Goal: Task Accomplishment & Management: Use online tool/utility

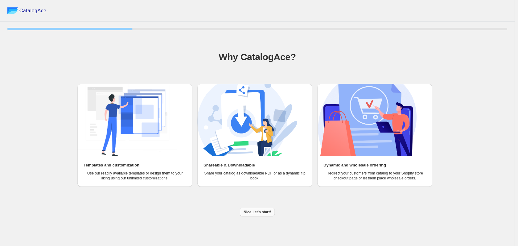
click at [265, 213] on span "Nice, let's start!" at bounding box center [257, 212] width 27 height 5
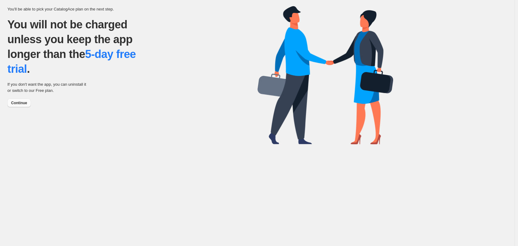
click at [9, 100] on button "Continue" at bounding box center [18, 103] width 23 height 9
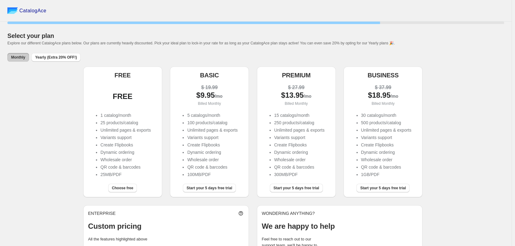
click at [142, 87] on div "FREE" at bounding box center [122, 95] width 69 height 23
click at [130, 180] on div "Choose free" at bounding box center [120, 186] width 74 height 14
click at [130, 188] on span "Choose free" at bounding box center [122, 188] width 21 height 5
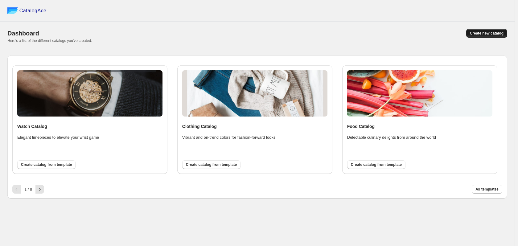
click at [487, 32] on span "Create new catalog" at bounding box center [487, 33] width 34 height 5
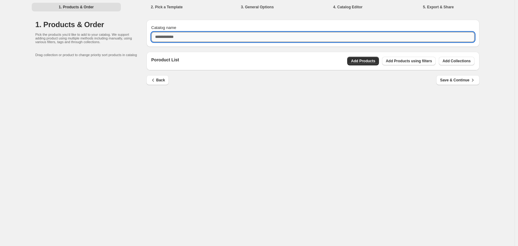
click at [190, 34] on input "Catalog name" at bounding box center [312, 37] width 323 height 10
type input "**********"
click at [429, 108] on div "**********" at bounding box center [257, 123] width 515 height 246
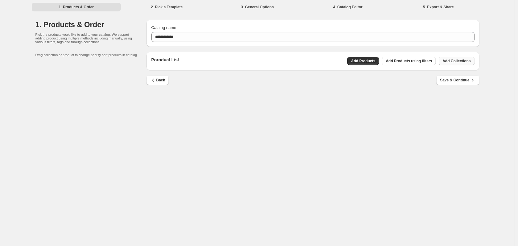
click at [455, 65] on button "Add Collections" at bounding box center [456, 61] width 35 height 9
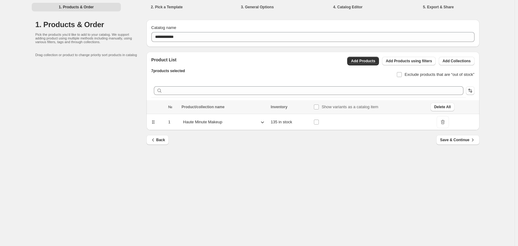
click at [270, 178] on div "**********" at bounding box center [257, 123] width 515 height 246
click at [264, 120] on icon at bounding box center [262, 122] width 6 height 6
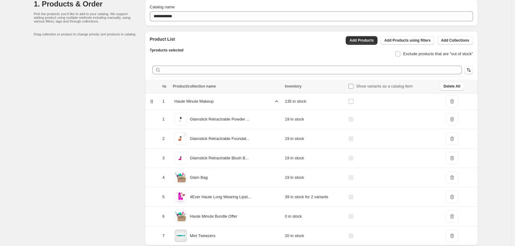
scroll to position [45, 0]
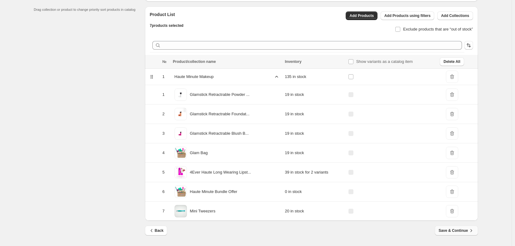
click at [465, 230] on span "Save & Continue" at bounding box center [456, 231] width 35 height 6
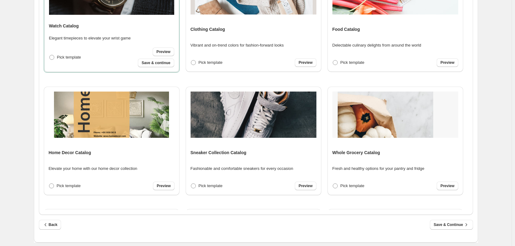
scroll to position [159, 0]
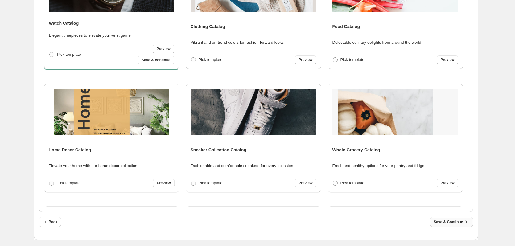
click at [448, 221] on span "Save & Continue" at bounding box center [451, 222] width 35 height 6
select select "**********"
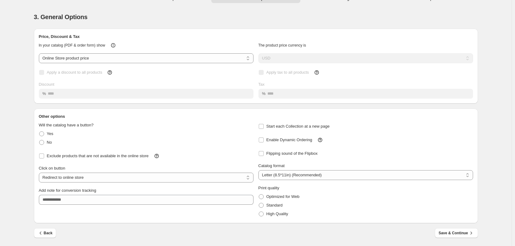
scroll to position [0, 0]
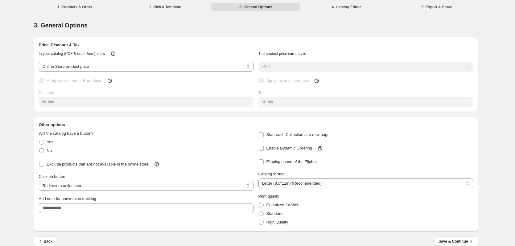
click at [50, 153] on span "No" at bounding box center [49, 150] width 5 height 5
select select "**********"
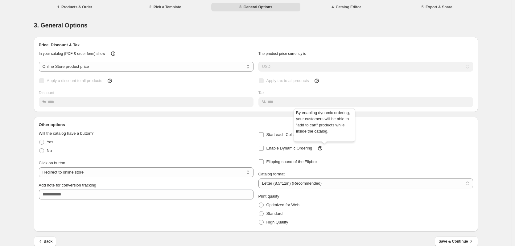
click at [322, 148] on icon at bounding box center [320, 148] width 4 height 4
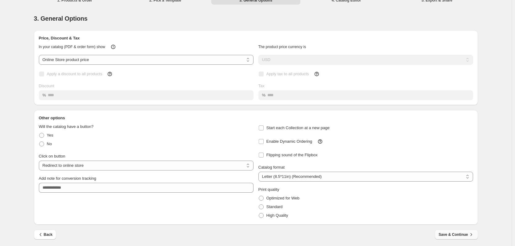
scroll to position [9, 0]
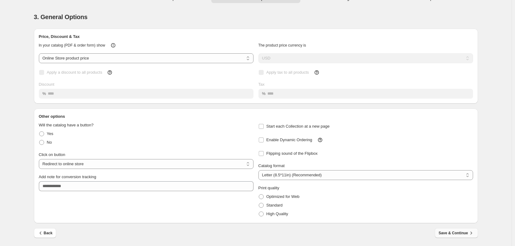
click at [458, 236] on span "Save & Continue" at bounding box center [456, 233] width 35 height 6
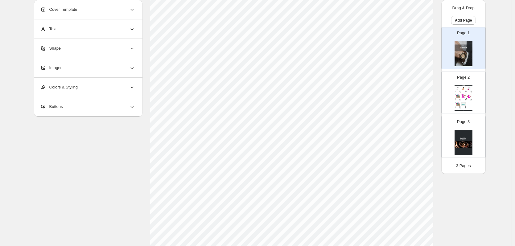
scroll to position [93, 0]
click at [133, 10] on icon at bounding box center [132, 9] width 6 height 6
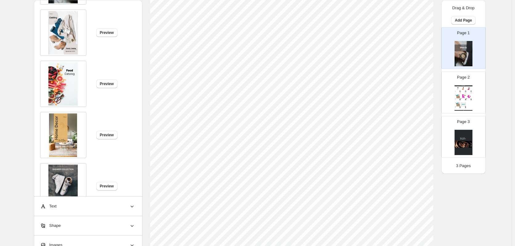
scroll to position [62, 0]
click at [103, 137] on button "Preview" at bounding box center [106, 134] width 21 height 9
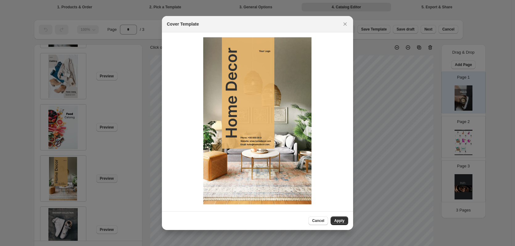
scroll to position [93, 0]
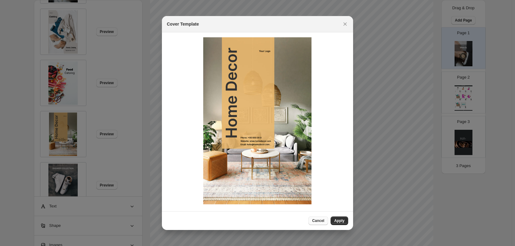
click at [319, 218] on button "Cancel" at bounding box center [317, 220] width 19 height 9
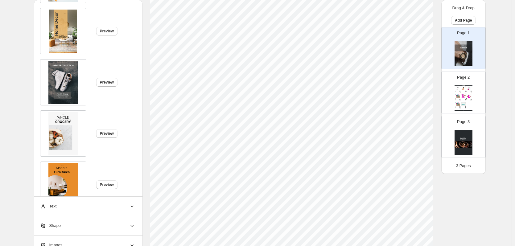
scroll to position [154, 0]
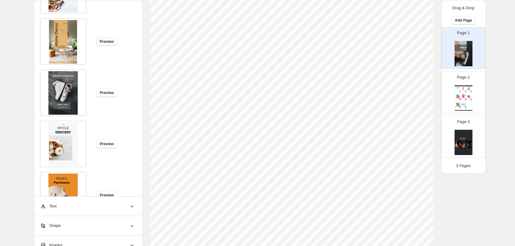
click at [106, 45] on button "Preview" at bounding box center [106, 41] width 21 height 9
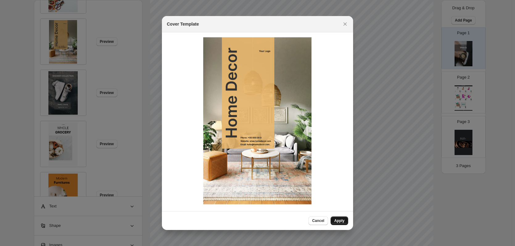
click at [344, 220] on span "Apply" at bounding box center [339, 220] width 10 height 5
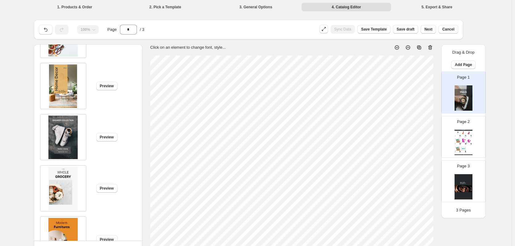
type input "*"
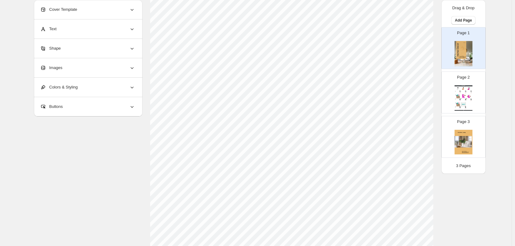
scroll to position [201, 0]
click at [131, 46] on icon at bounding box center [132, 48] width 6 height 6
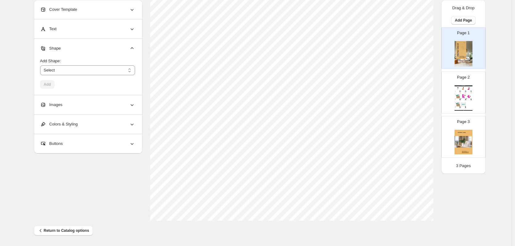
click at [134, 95] on div "Shape Add Shape: ****** ********* **** **** ******* Select Add" at bounding box center [88, 67] width 109 height 56
click at [134, 99] on div "Images" at bounding box center [87, 104] width 95 height 19
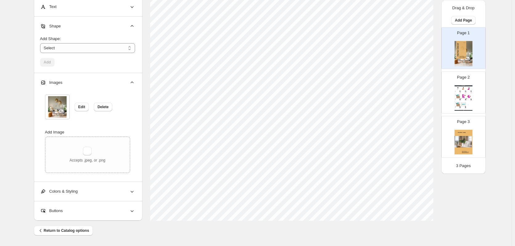
click at [138, 191] on div "**********" at bounding box center [88, 191] width 109 height 19
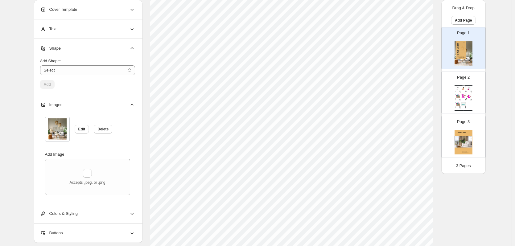
scroll to position [78, 0]
click at [460, 97] on img at bounding box center [457, 96] width 5 height 4
type input "*"
select select "**********"
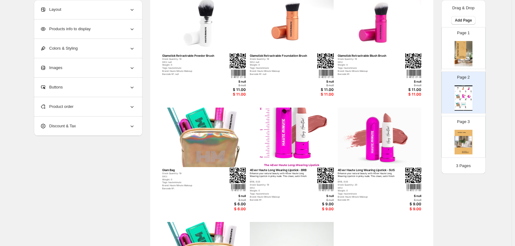
click at [118, 29] on div "Products info to display" at bounding box center [87, 28] width 95 height 19
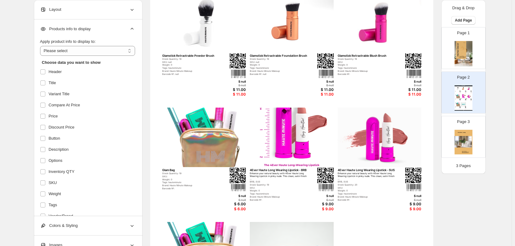
scroll to position [16, 0]
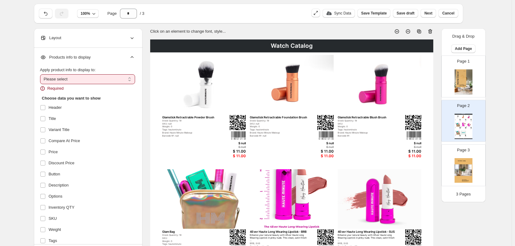
click at [57, 82] on select "**********" at bounding box center [87, 79] width 95 height 10
select select "*********"
click at [41, 74] on select "**********" at bounding box center [87, 79] width 95 height 10
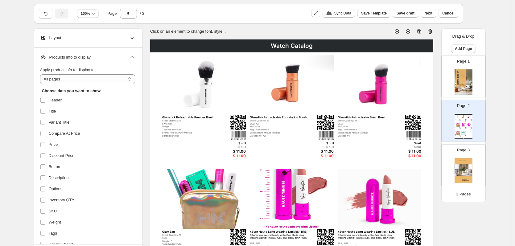
click at [131, 40] on icon at bounding box center [132, 38] width 6 height 6
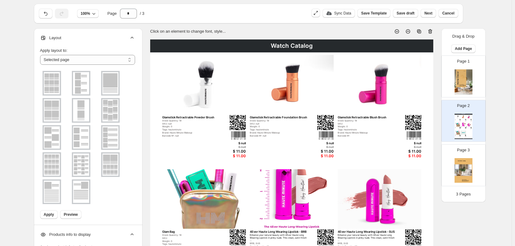
click at [131, 40] on icon at bounding box center [132, 38] width 6 height 6
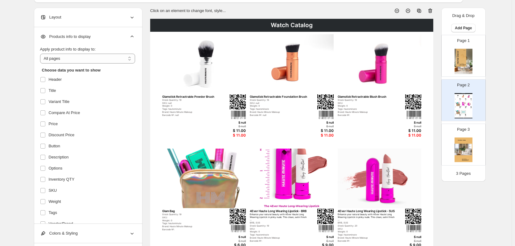
scroll to position [47, 0]
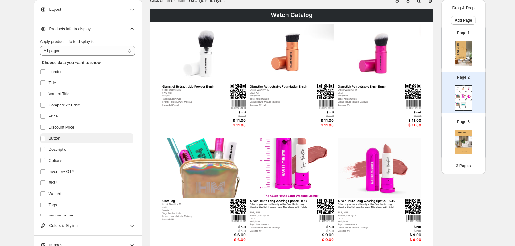
click at [81, 137] on label "Button" at bounding box center [86, 139] width 93 height 10
click at [76, 148] on label "Description" at bounding box center [86, 150] width 93 height 10
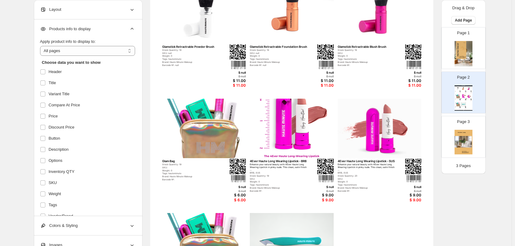
scroll to position [78, 0]
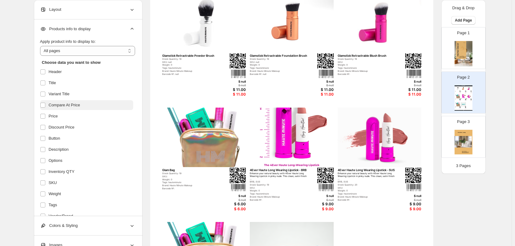
click at [67, 106] on span "Compare At Price" at bounding box center [64, 105] width 31 height 6
click at [79, 164] on label "Options" at bounding box center [86, 161] width 93 height 10
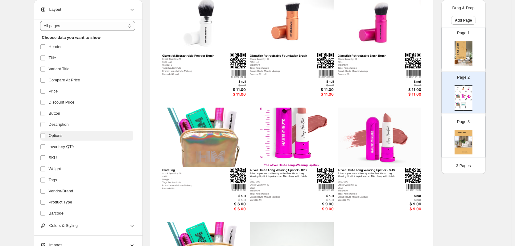
scroll to position [31, 0]
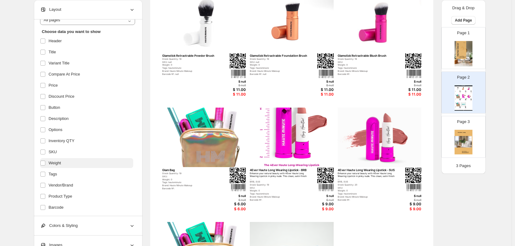
click at [79, 162] on label "Weight" at bounding box center [86, 163] width 93 height 10
click at [79, 175] on label "Tags" at bounding box center [86, 174] width 93 height 10
click at [79, 186] on label "Vendor/Brand" at bounding box center [86, 185] width 93 height 10
click at [79, 196] on label "Product Type" at bounding box center [86, 197] width 93 height 10
click at [79, 181] on label "Vendor/Brand" at bounding box center [86, 185] width 93 height 10
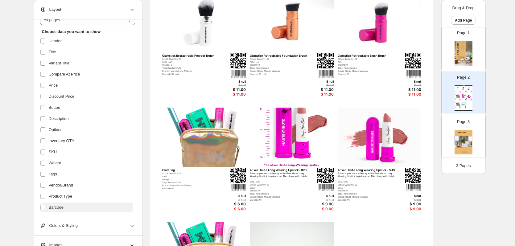
click at [77, 209] on label "Barcode" at bounding box center [86, 208] width 93 height 10
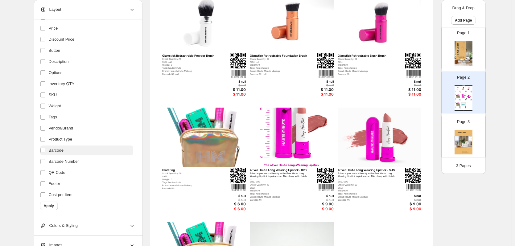
scroll to position [89, 0]
click at [87, 162] on label "Barcode Number" at bounding box center [86, 161] width 93 height 10
click at [87, 174] on label "QR Code" at bounding box center [86, 172] width 93 height 10
click at [89, 173] on label "QR Code" at bounding box center [86, 172] width 93 height 10
click at [89, 184] on label "Footer" at bounding box center [86, 183] width 93 height 10
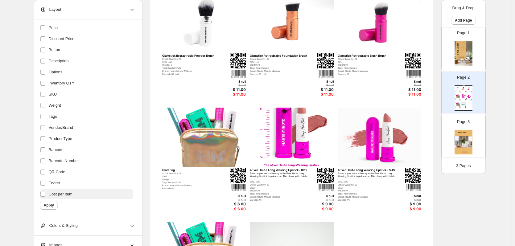
click at [80, 197] on label "Cost per item" at bounding box center [86, 194] width 93 height 10
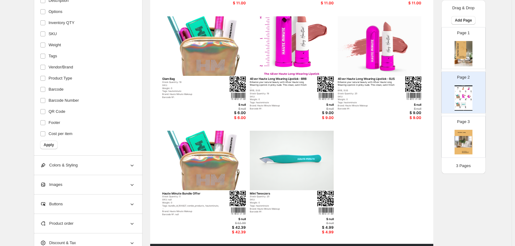
scroll to position [170, 0]
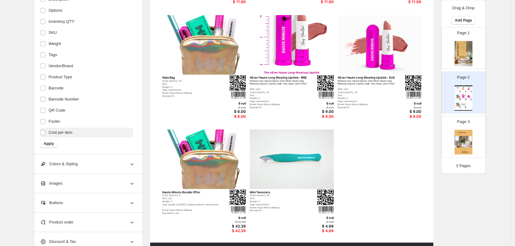
click at [49, 140] on button "Apply" at bounding box center [49, 143] width 18 height 9
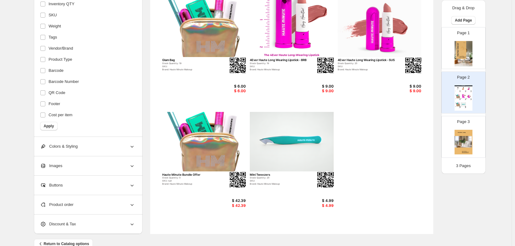
scroll to position [201, 0]
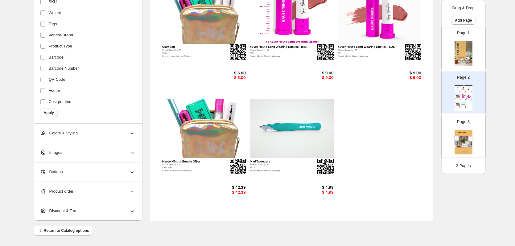
click at [134, 132] on icon at bounding box center [132, 133] width 6 height 6
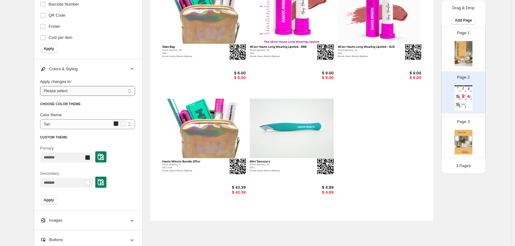
click at [104, 91] on select "**********" at bounding box center [87, 91] width 95 height 10
click at [41, 86] on select "**********" at bounding box center [87, 91] width 95 height 10
drag, startPoint x: 106, startPoint y: 90, endPoint x: 106, endPoint y: 94, distance: 4.3
click at [106, 90] on select "**********" at bounding box center [87, 91] width 95 height 10
select select "**********"
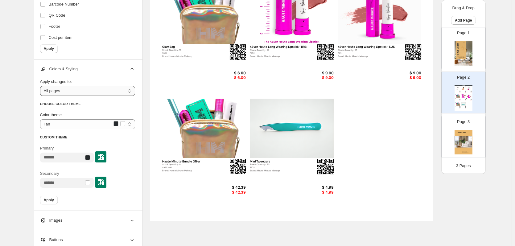
click at [41, 86] on select "**********" at bounding box center [87, 91] width 95 height 10
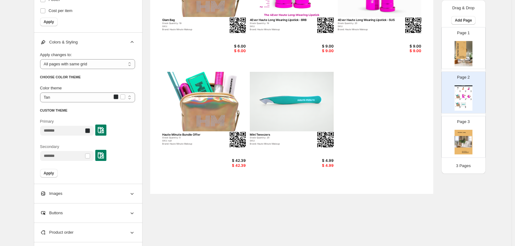
scroll to position [269, 0]
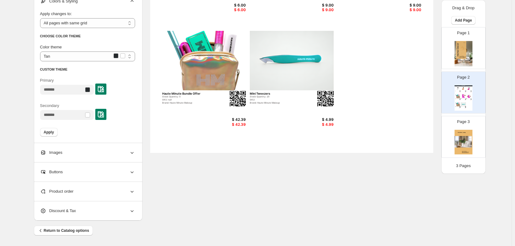
click at [105, 154] on div "Images" at bounding box center [87, 152] width 95 height 19
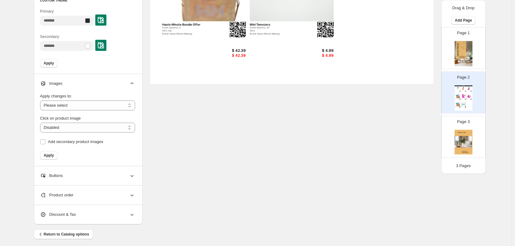
scroll to position [342, 0]
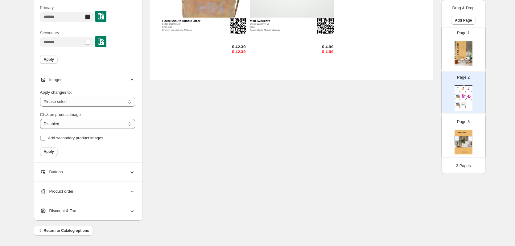
click at [110, 190] on div "Product order" at bounding box center [87, 191] width 95 height 19
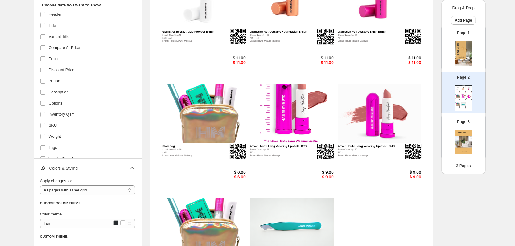
scroll to position [93, 0]
